Goal: Transaction & Acquisition: Purchase product/service

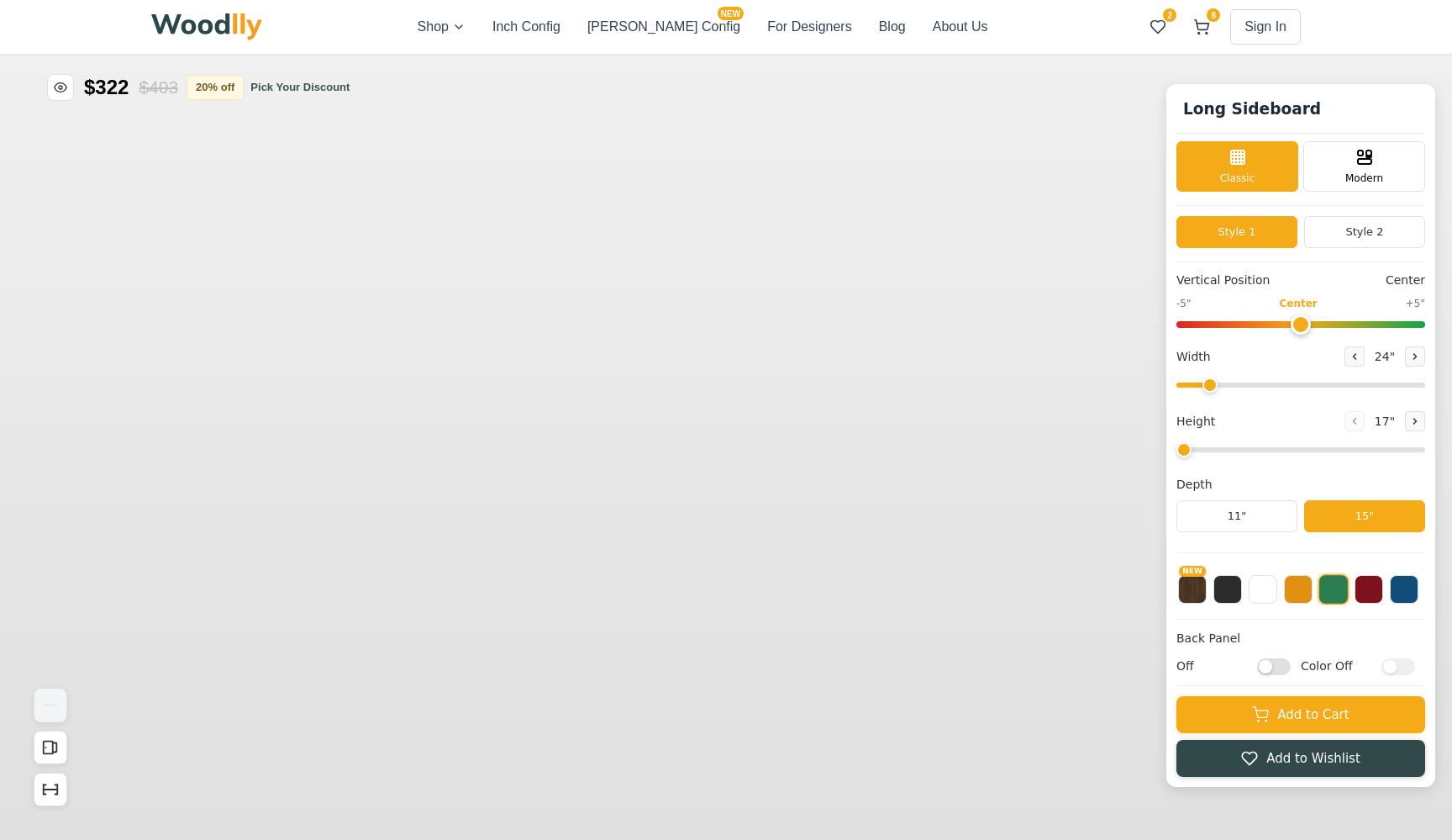
type input "-5"
type input "32"
type input "5"
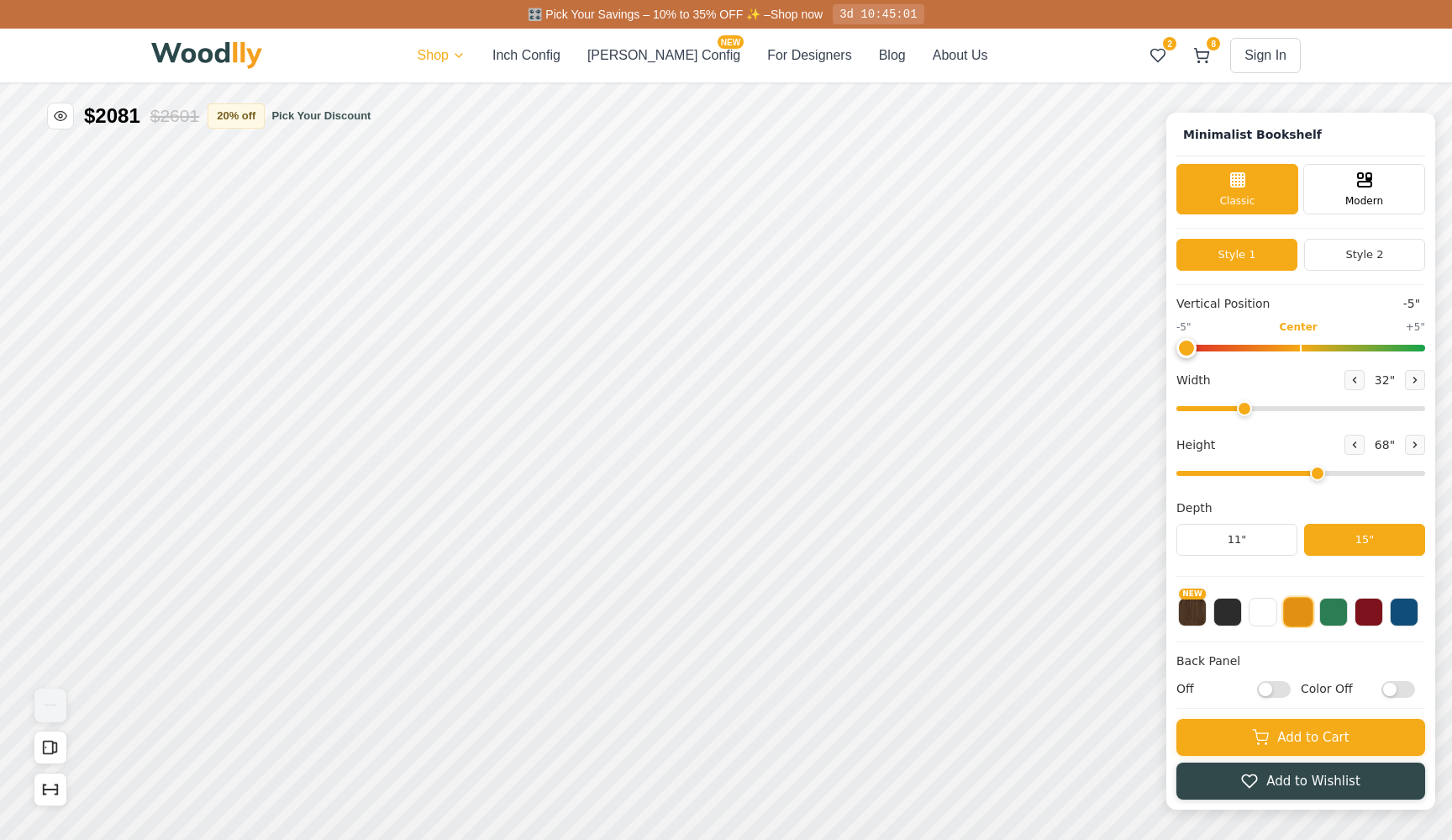
click at [465, 61] on div "🎛️ Pick Your Savings – 10% to 35% OFF ✨ – Shop now 3d 10:45:01 Shop Inch Config…" at bounding box center [726, 420] width 1452 height 840
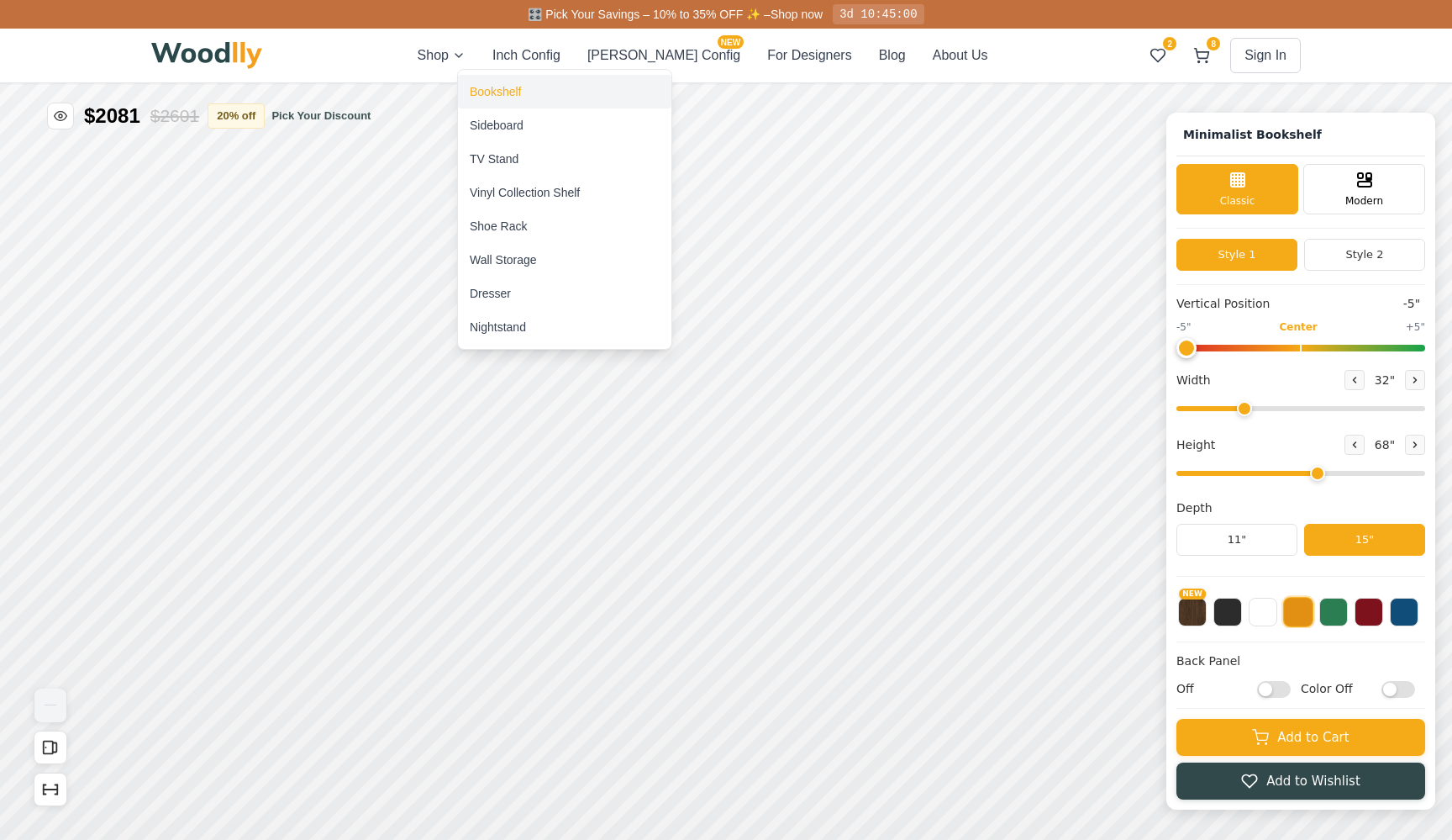
click at [489, 80] on div "Bookshelf" at bounding box center [564, 91] width 213 height 34
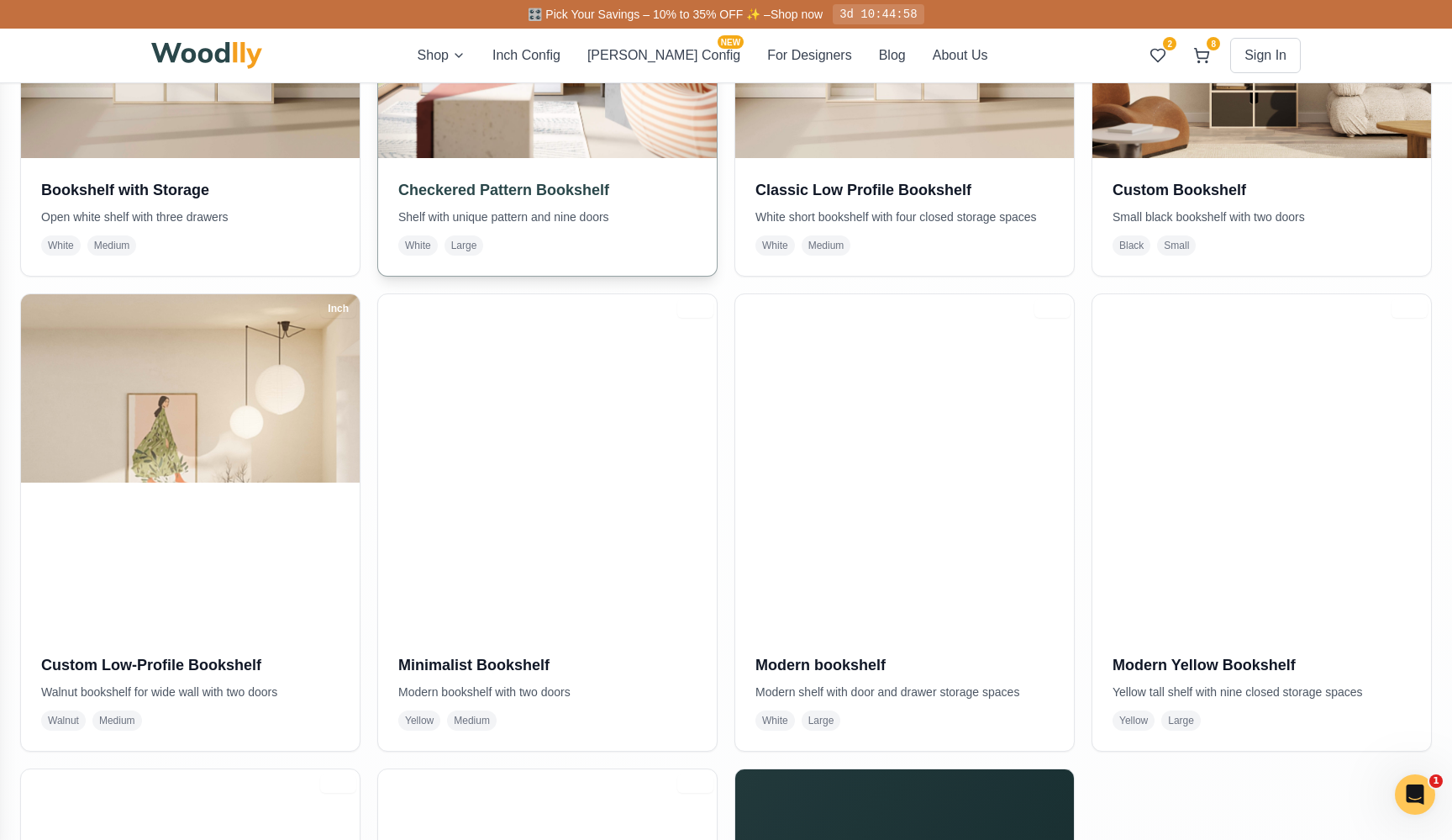
scroll to position [640, 0]
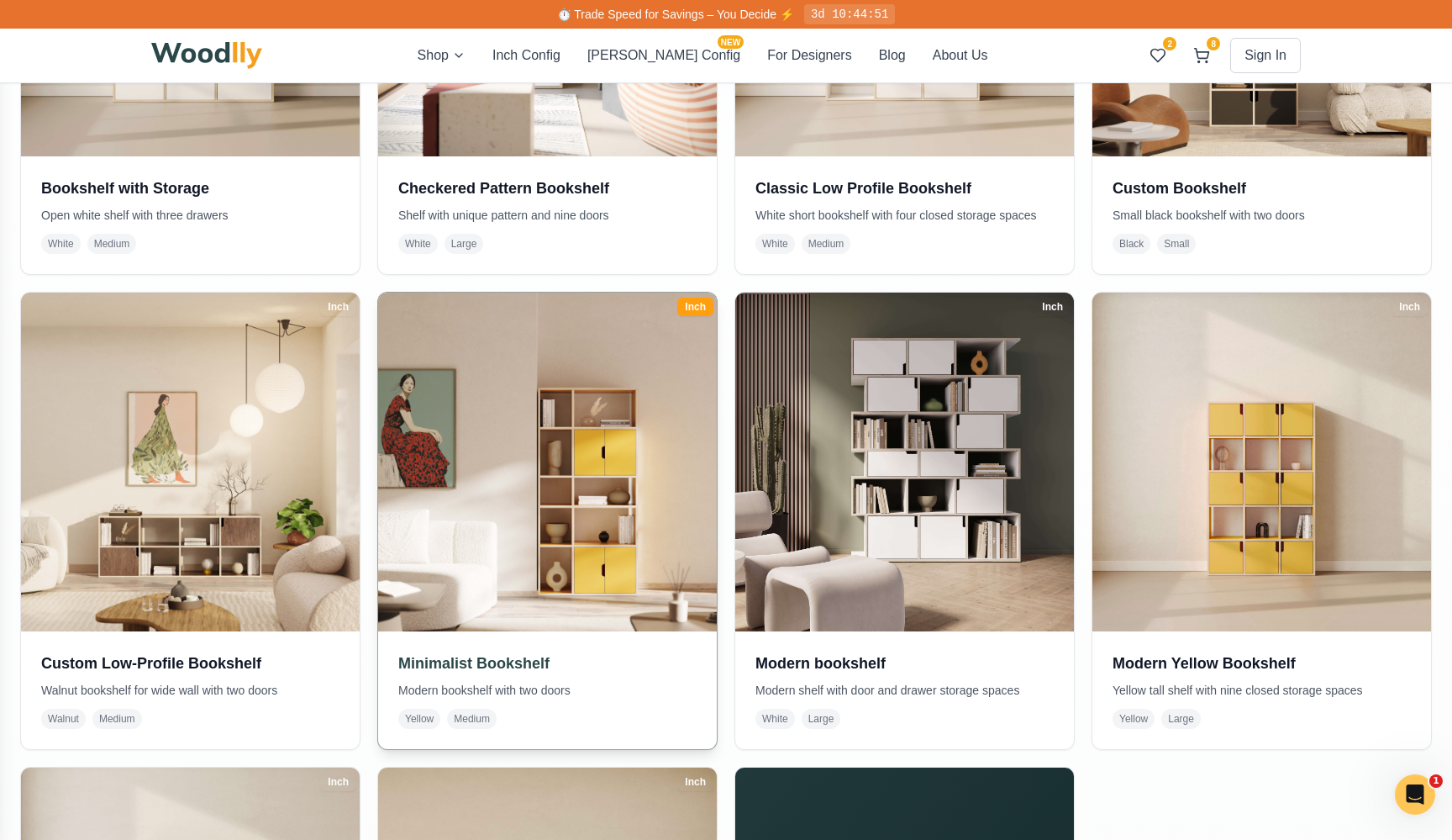
click at [456, 503] on img at bounding box center [548, 462] width 356 height 356
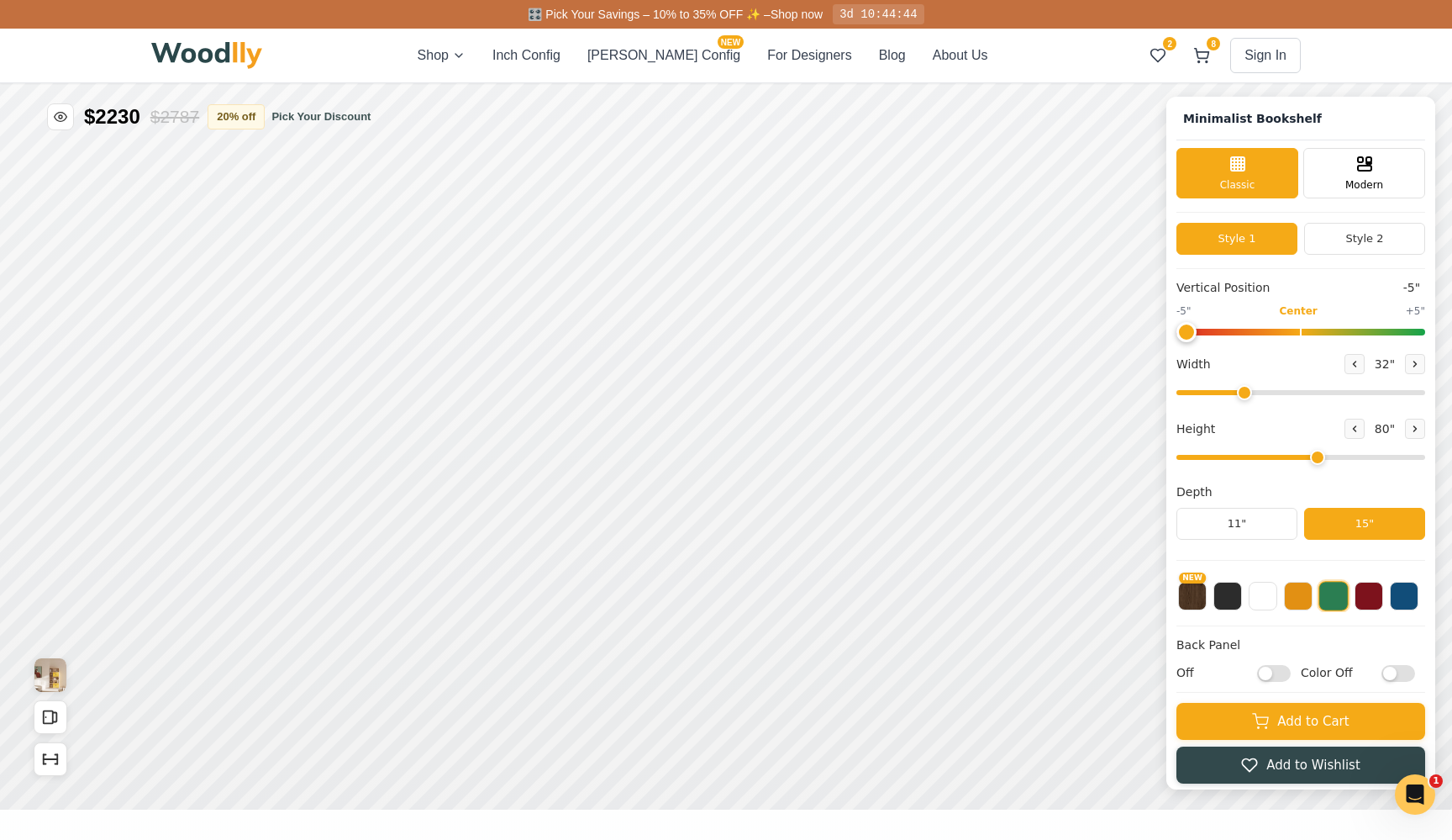
type input "-5"
type input "32"
type input "5"
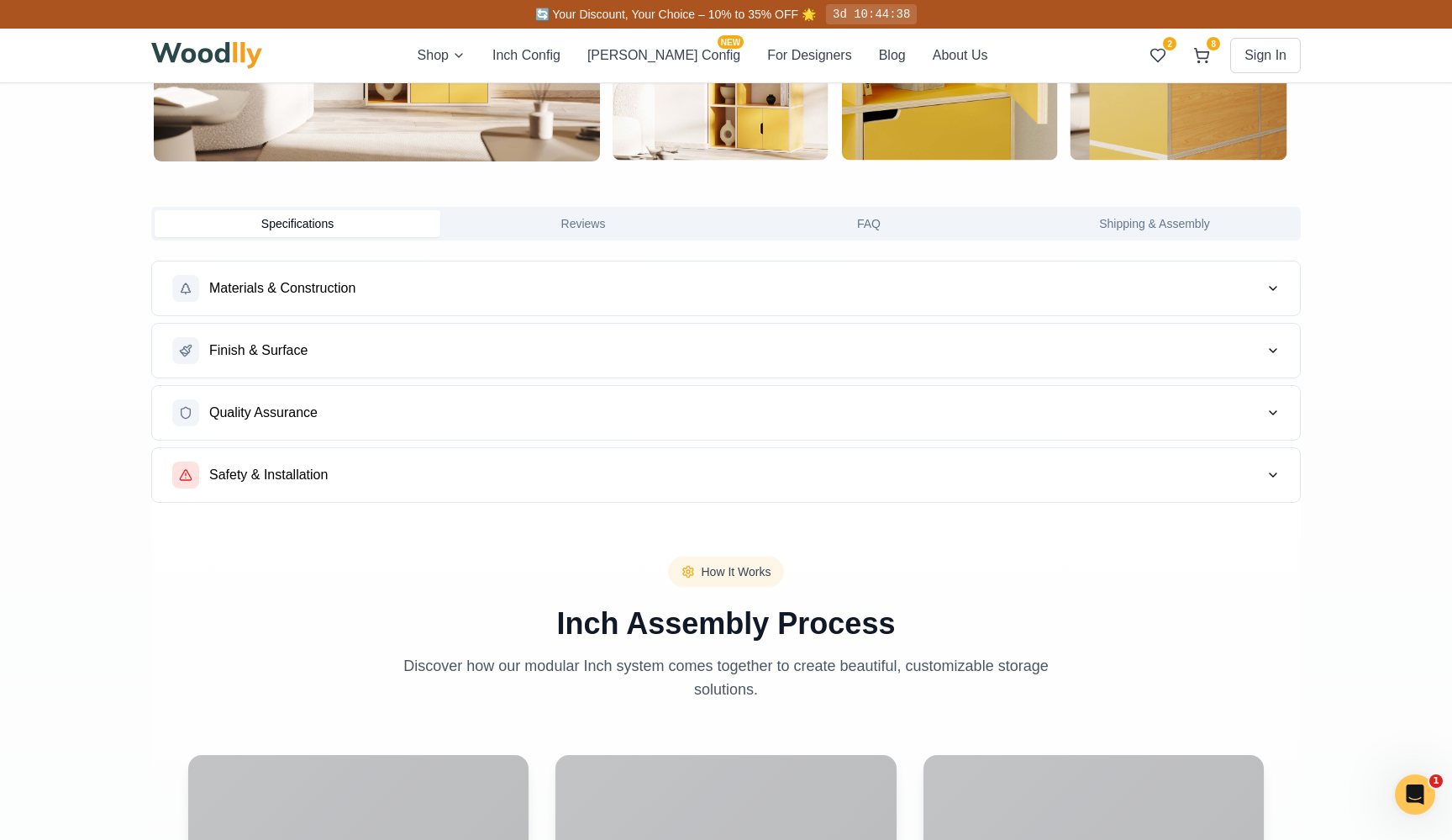
scroll to position [539, 0]
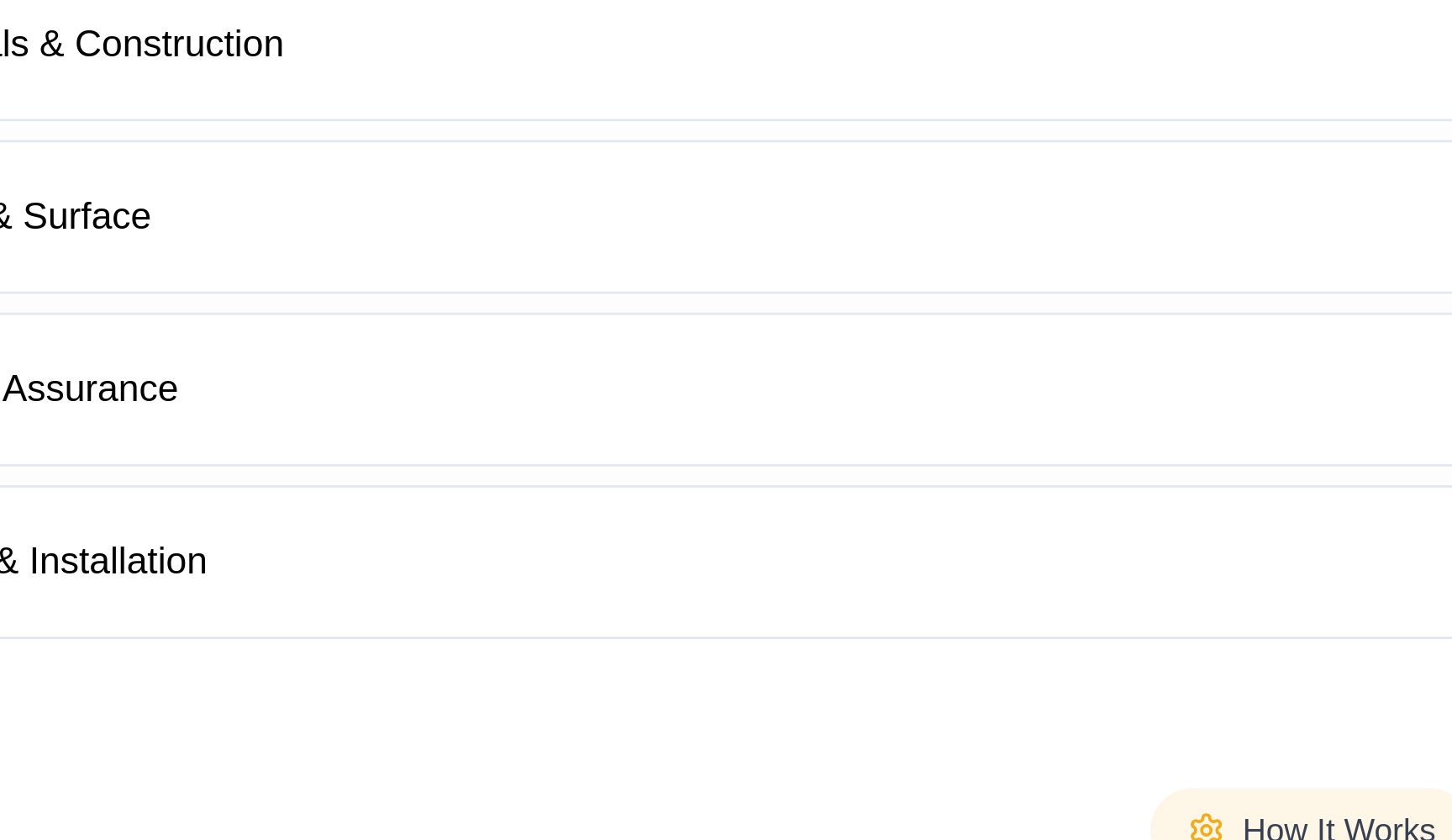
click at [153, 650] on button "Quality Assurance" at bounding box center [726, 677] width 1148 height 54
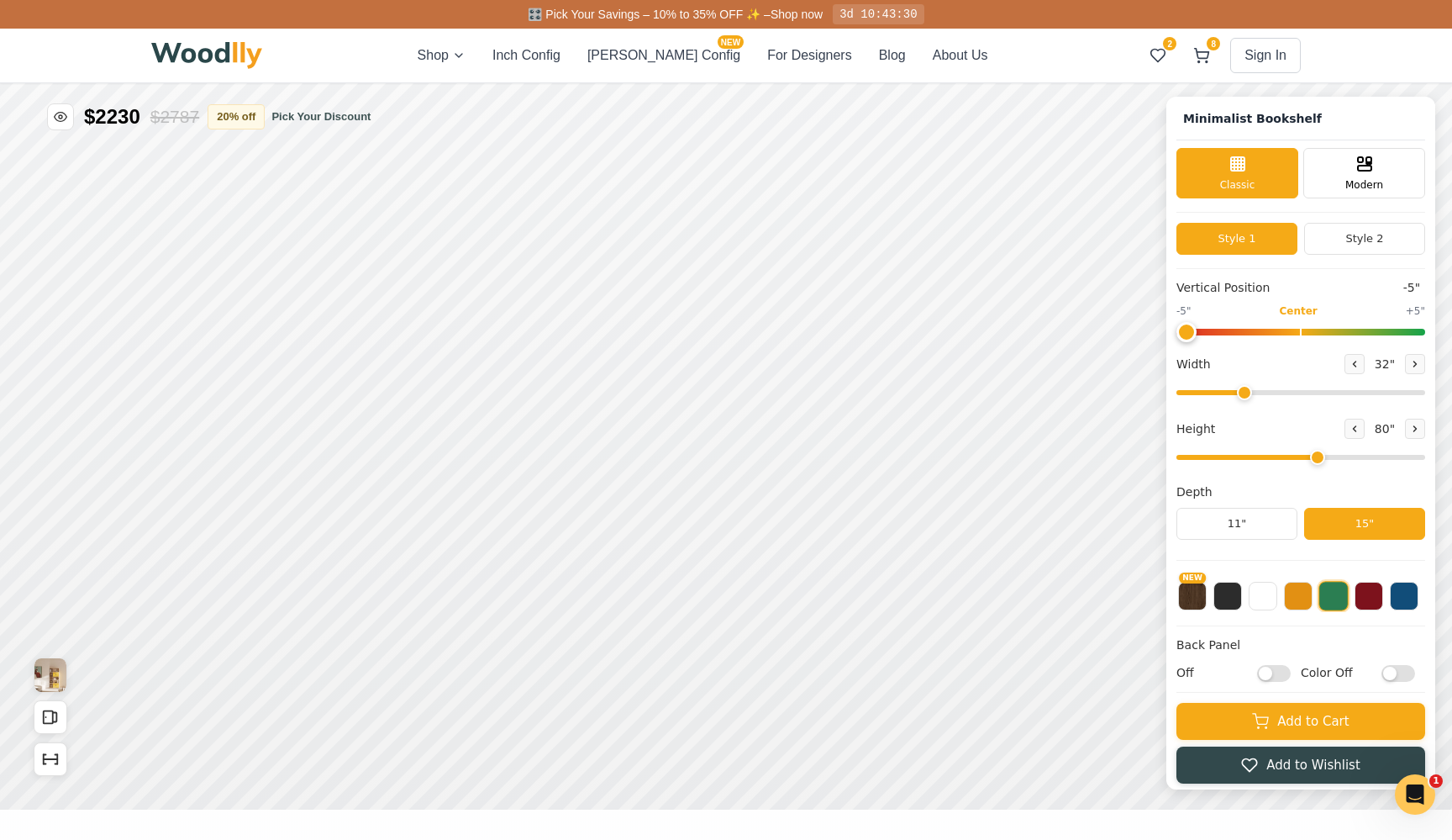
scroll to position [0, 0]
type input "-5"
type input "32"
type input "5"
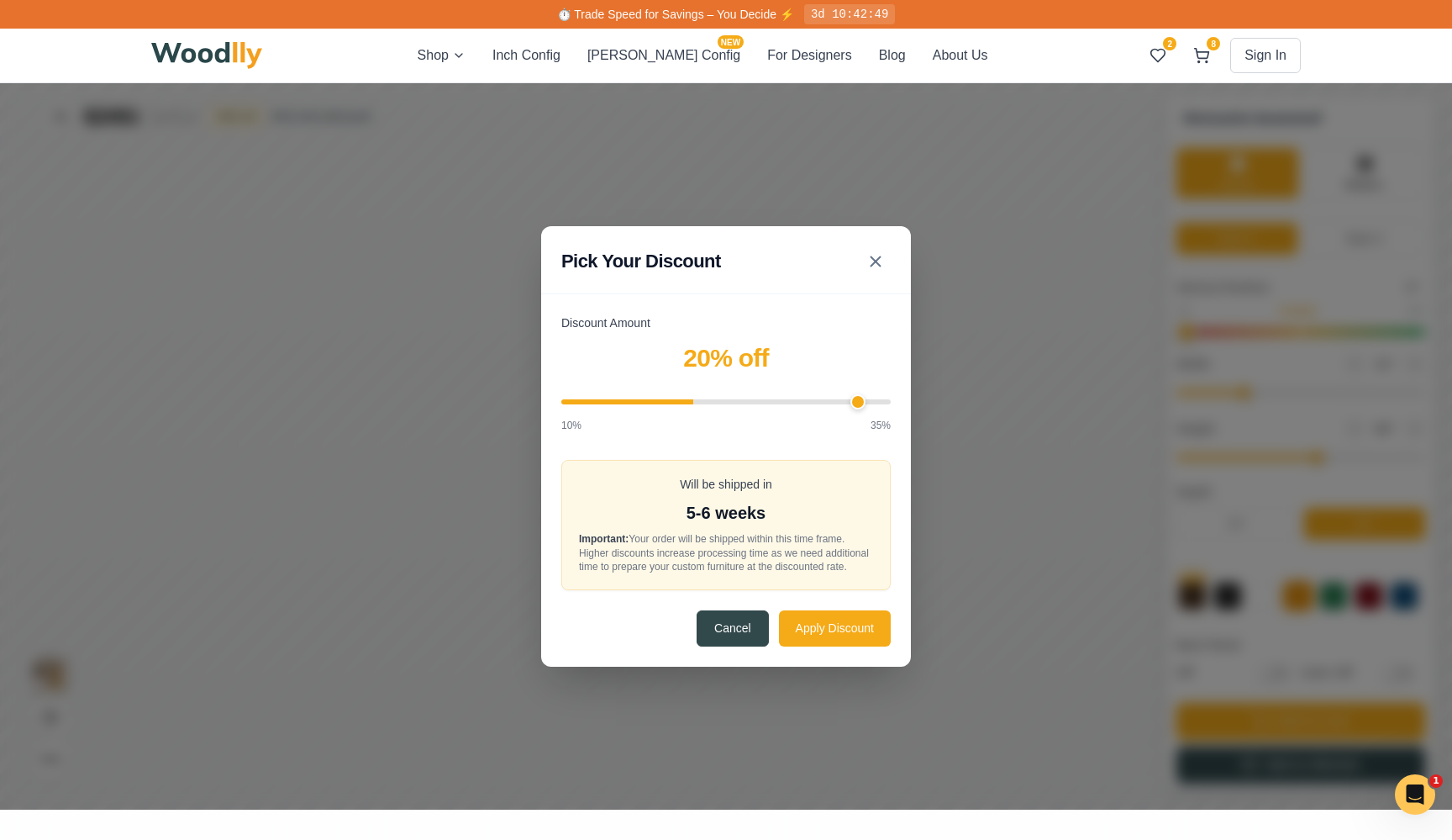
type input "35"
drag, startPoint x: 1047, startPoint y: 40, endPoint x: 1317, endPoint y: 62, distance: 270.9
click at [1394, 26] on div "Pick Your Discount Discount Amount 35 % off 10% 35% Will be shipped in 8-9 week…" at bounding box center [1154, 54] width 1452 height 726
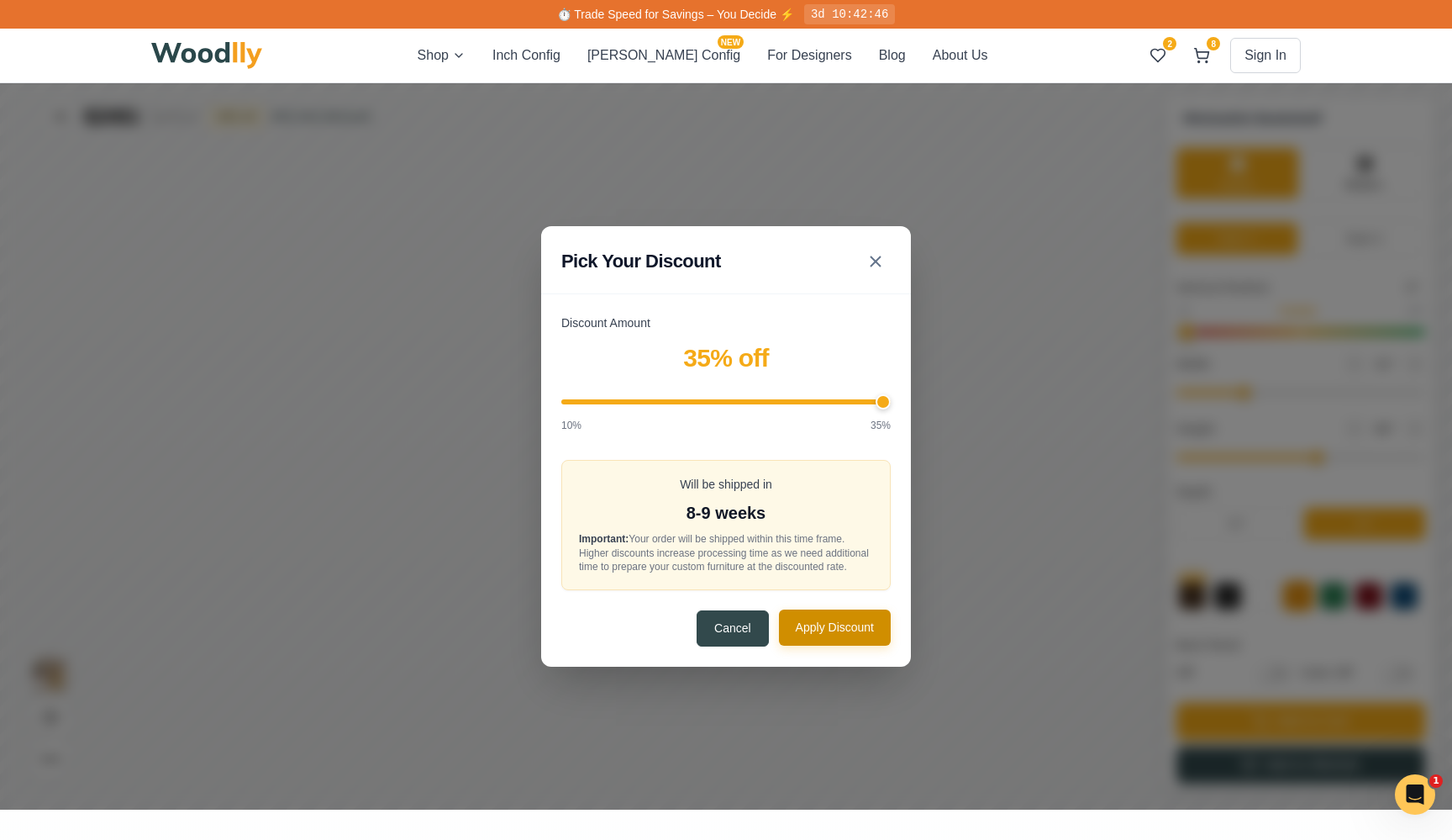
click at [1167, 265] on button "Apply Discount" at bounding box center [1186, 271] width 112 height 36
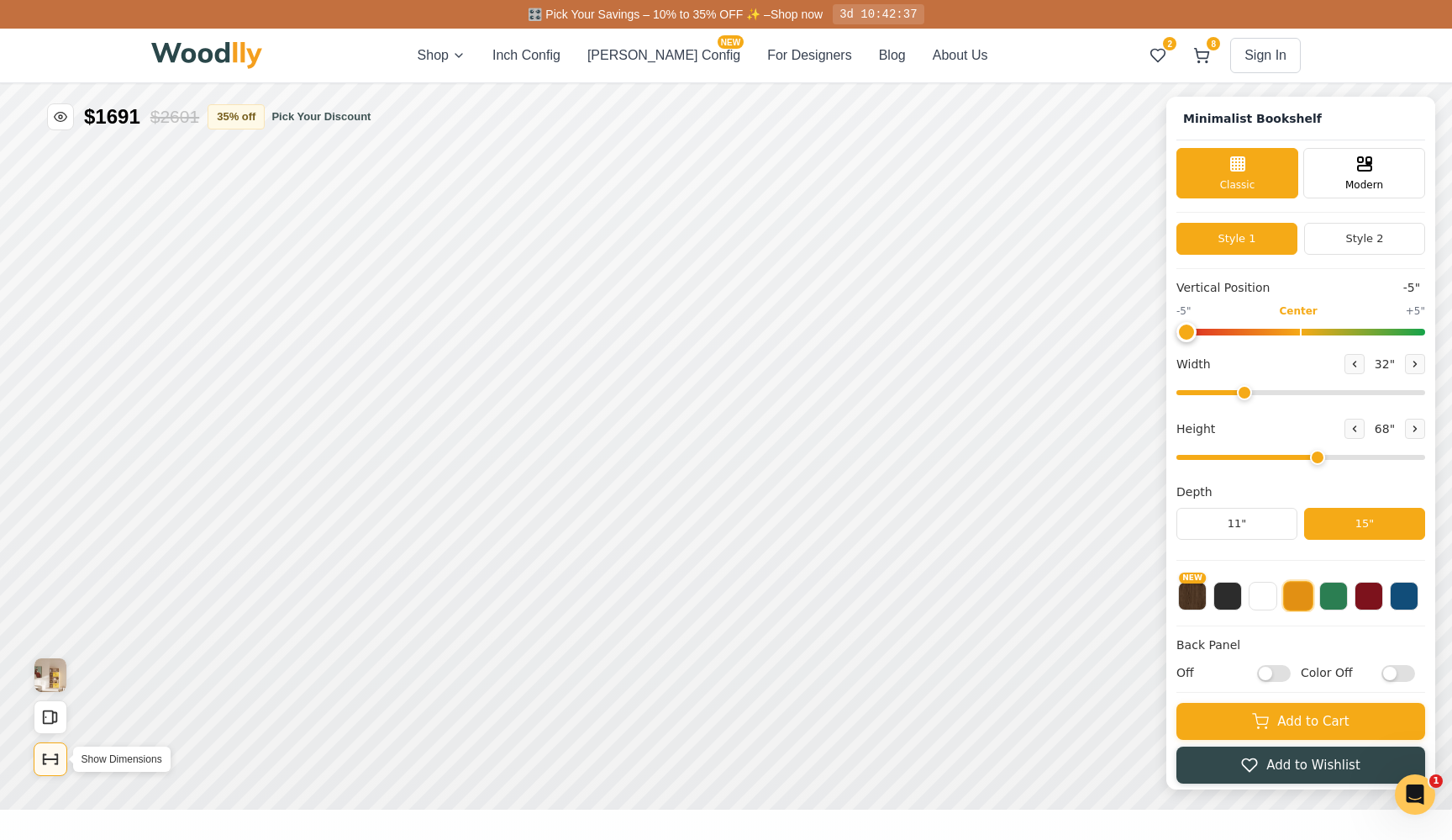
click at [56, 763] on icon "Show Dimensions" at bounding box center [50, 759] width 18 height 18
click at [567, 343] on icon "Show Dimensions" at bounding box center [560, 340] width 18 height 18
